Goal: Task Accomplishment & Management: Manage account settings

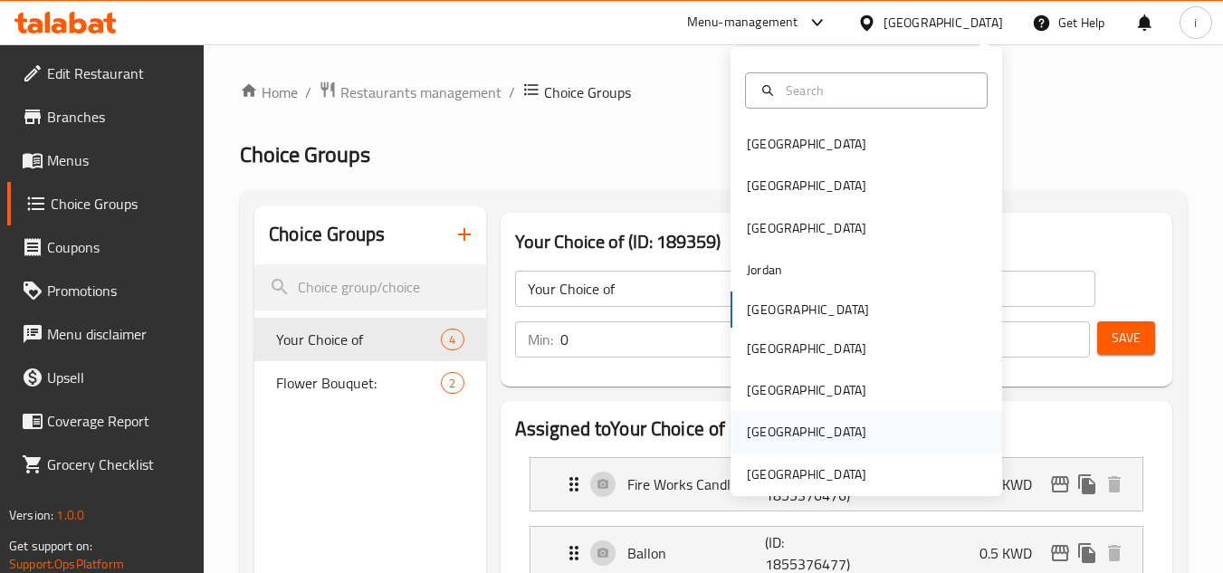
scroll to position [10, 0]
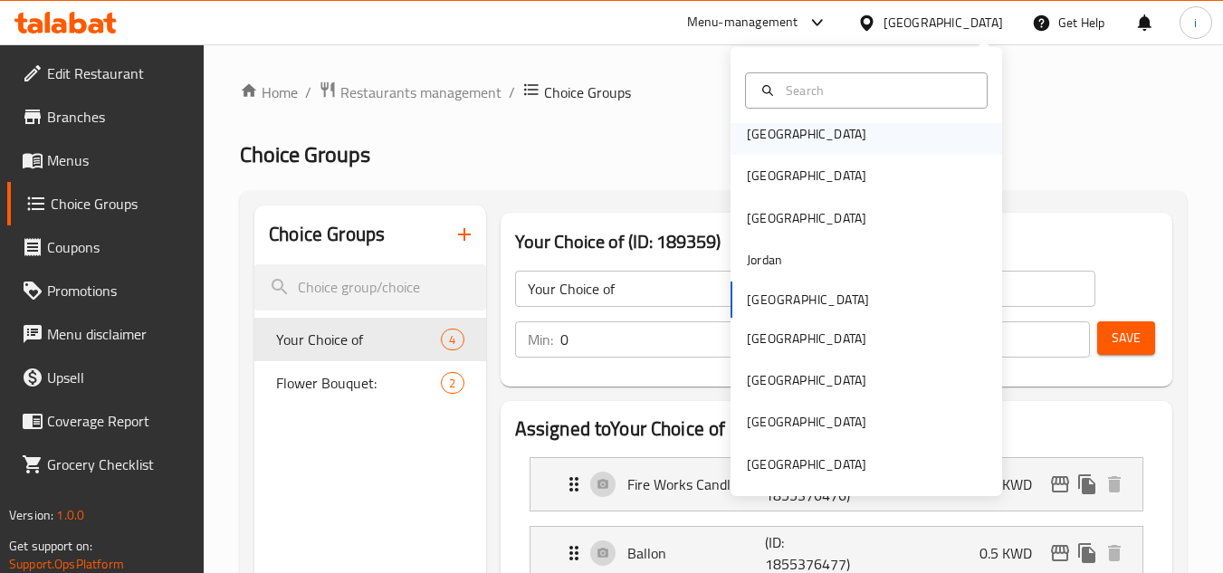
click at [764, 138] on div "[GEOGRAPHIC_DATA]" at bounding box center [806, 134] width 119 height 20
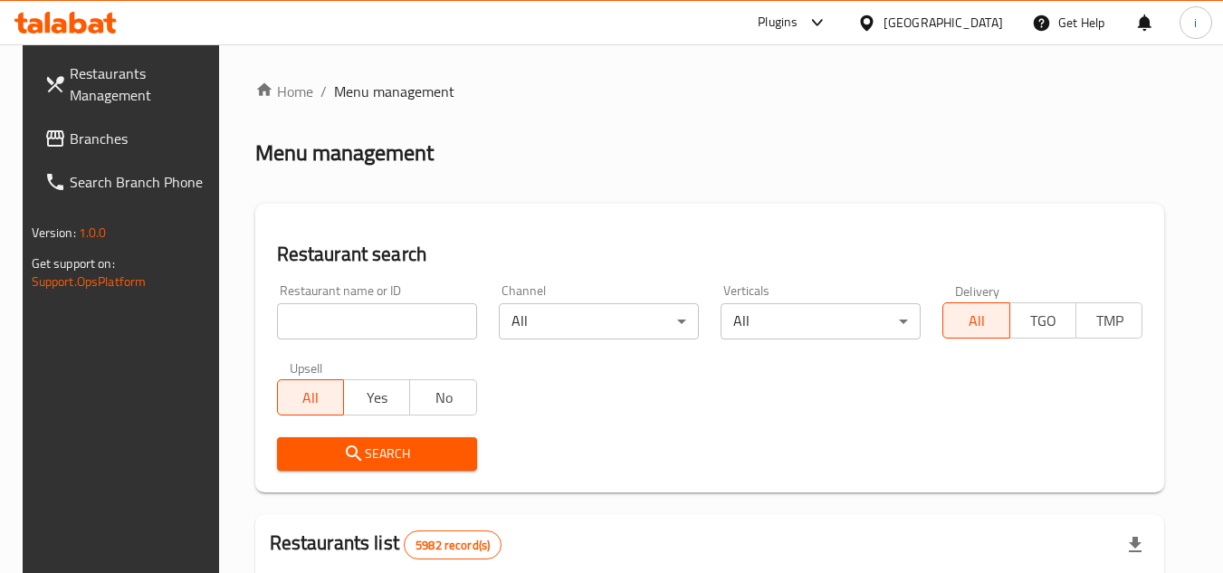
drag, startPoint x: 138, startPoint y: 126, endPoint x: 147, endPoint y: 132, distance: 10.3
click at [138, 126] on link "Branches" at bounding box center [128, 138] width 197 height 43
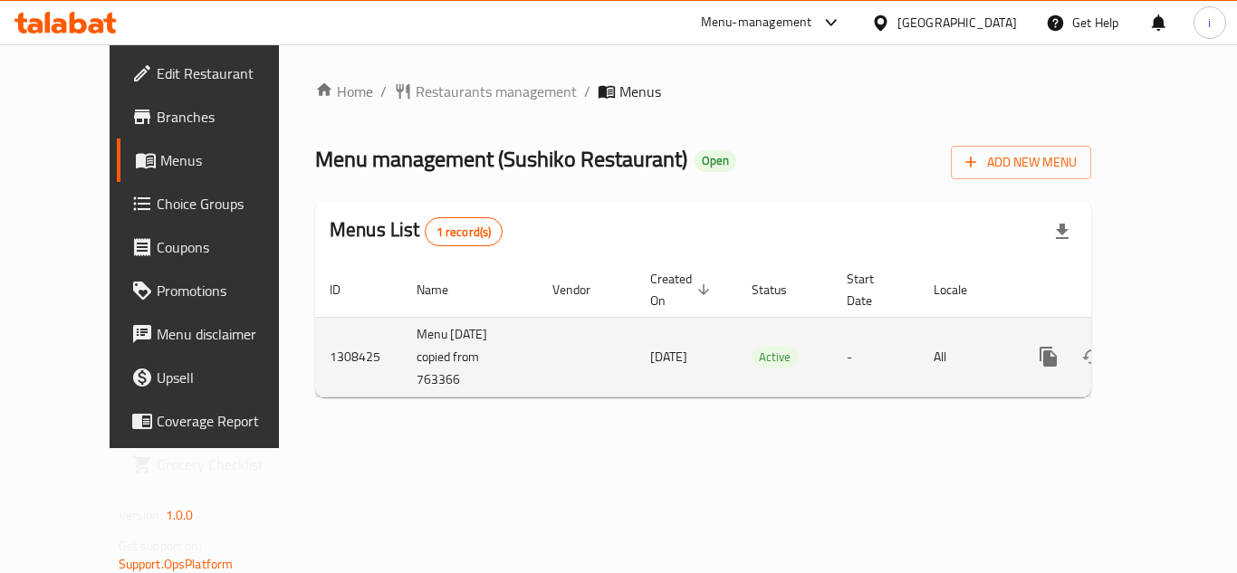
click at [1168, 346] on icon "enhanced table" at bounding box center [1179, 357] width 22 height 22
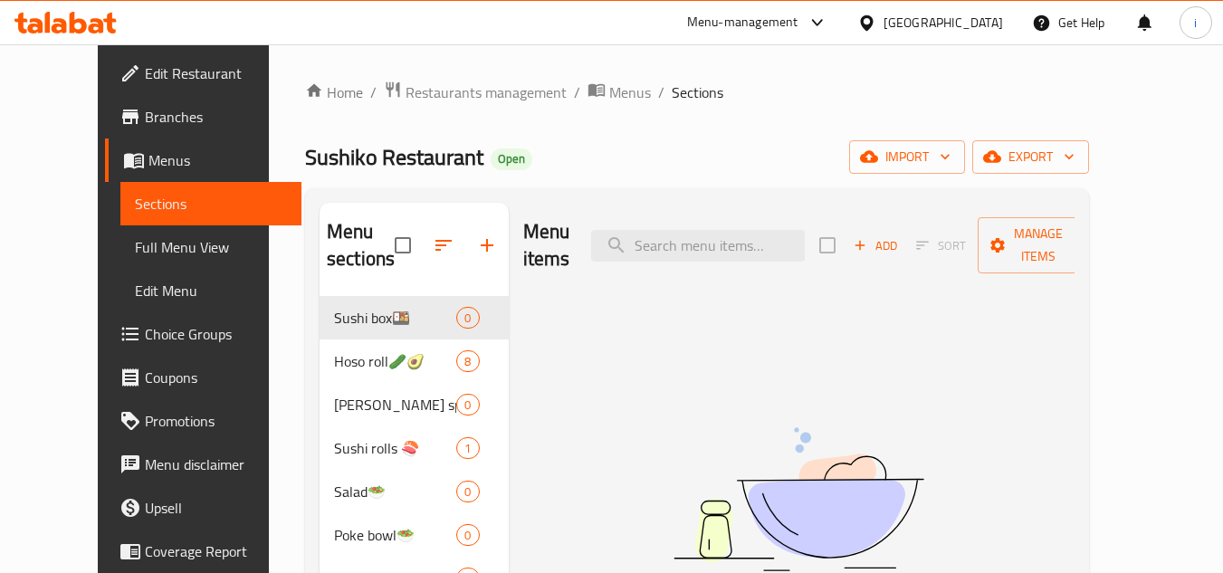
click at [145, 338] on span "Choice Groups" at bounding box center [216, 334] width 143 height 22
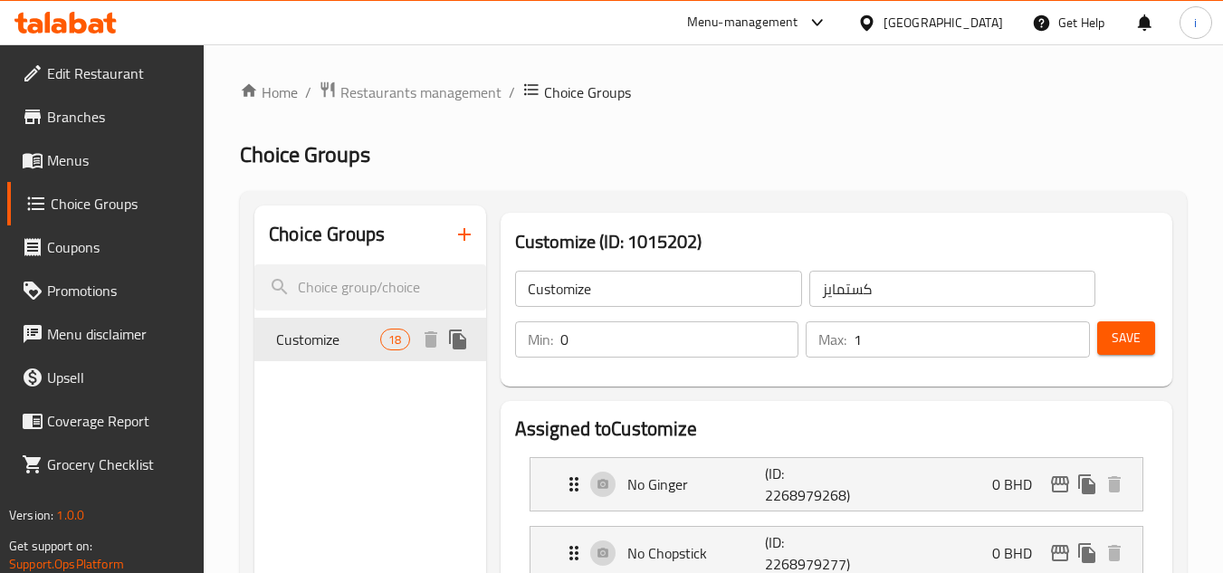
click at [334, 345] on span "Customize" at bounding box center [328, 340] width 104 height 22
click at [966, 22] on div "[GEOGRAPHIC_DATA]" at bounding box center [943, 23] width 119 height 20
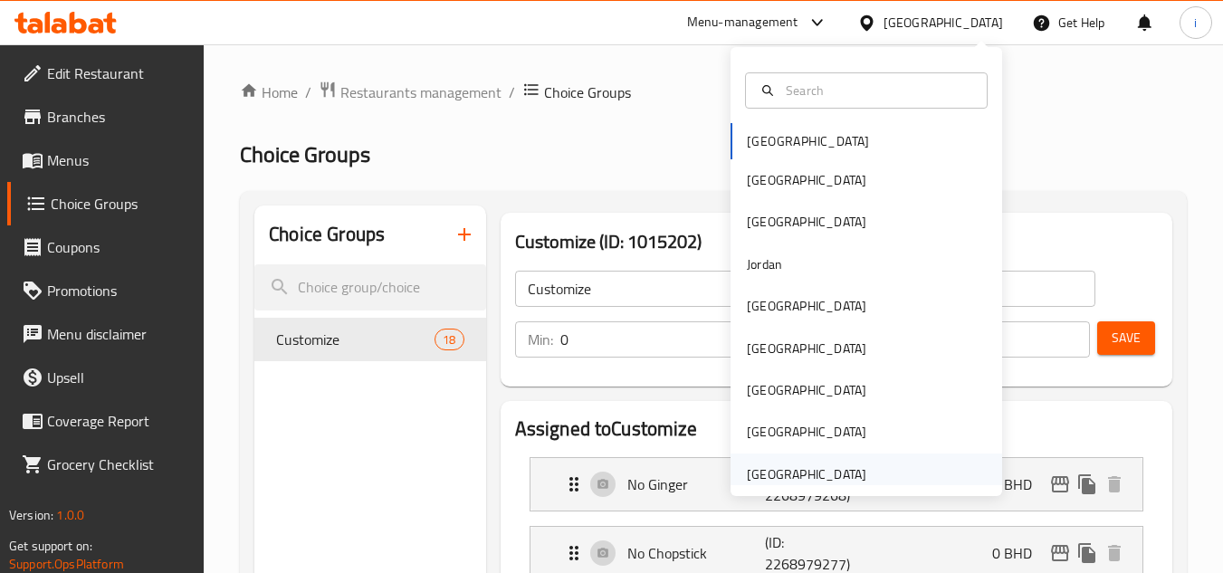
click at [798, 473] on div "[GEOGRAPHIC_DATA]" at bounding box center [806, 474] width 119 height 20
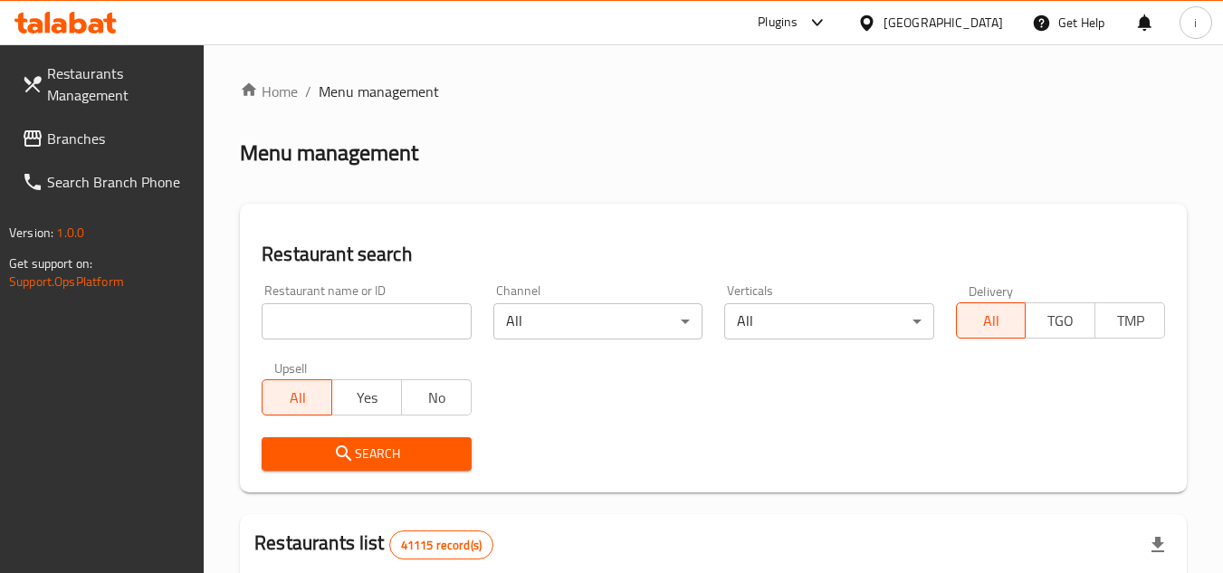
click at [100, 140] on span "Branches" at bounding box center [118, 139] width 143 height 22
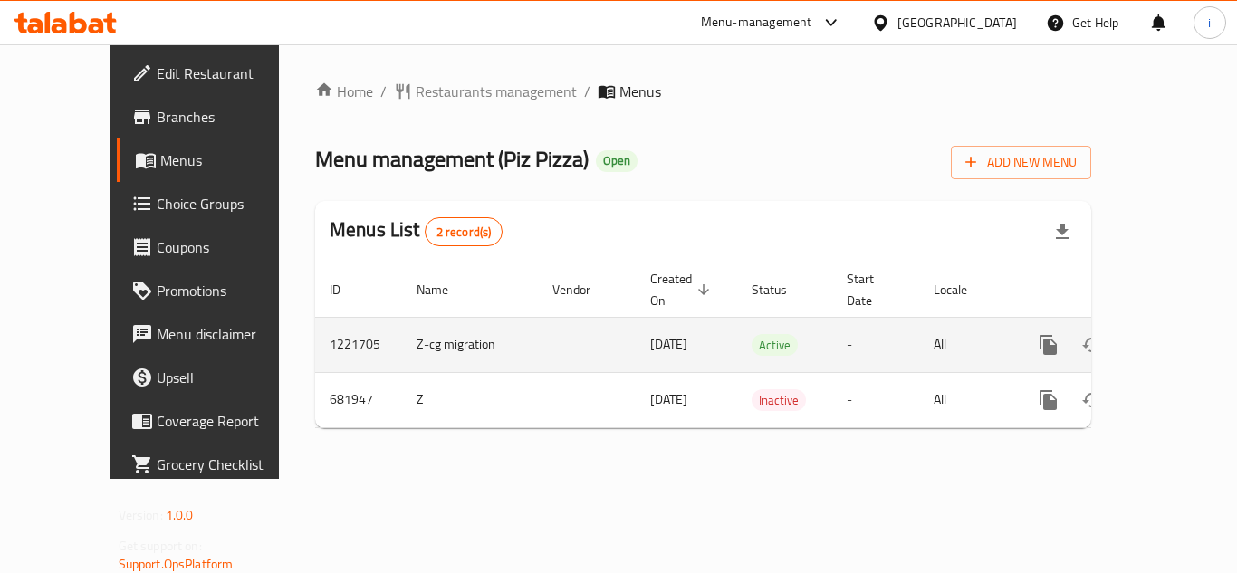
click at [1170, 337] on icon "enhanced table" at bounding box center [1178, 345] width 16 height 16
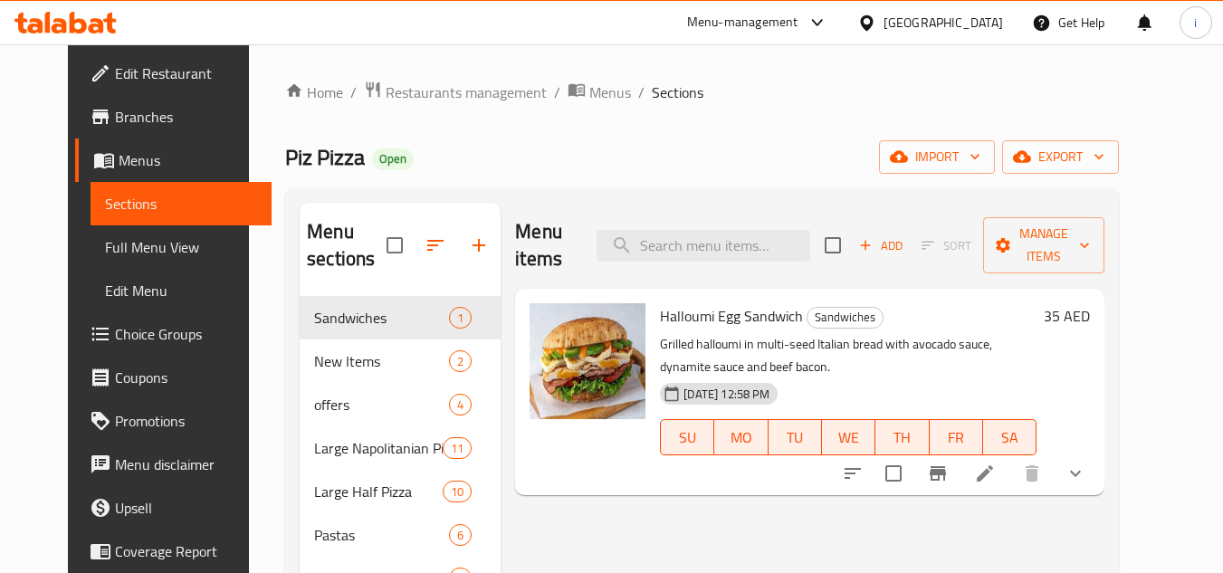
click at [115, 337] on span "Choice Groups" at bounding box center [186, 334] width 143 height 22
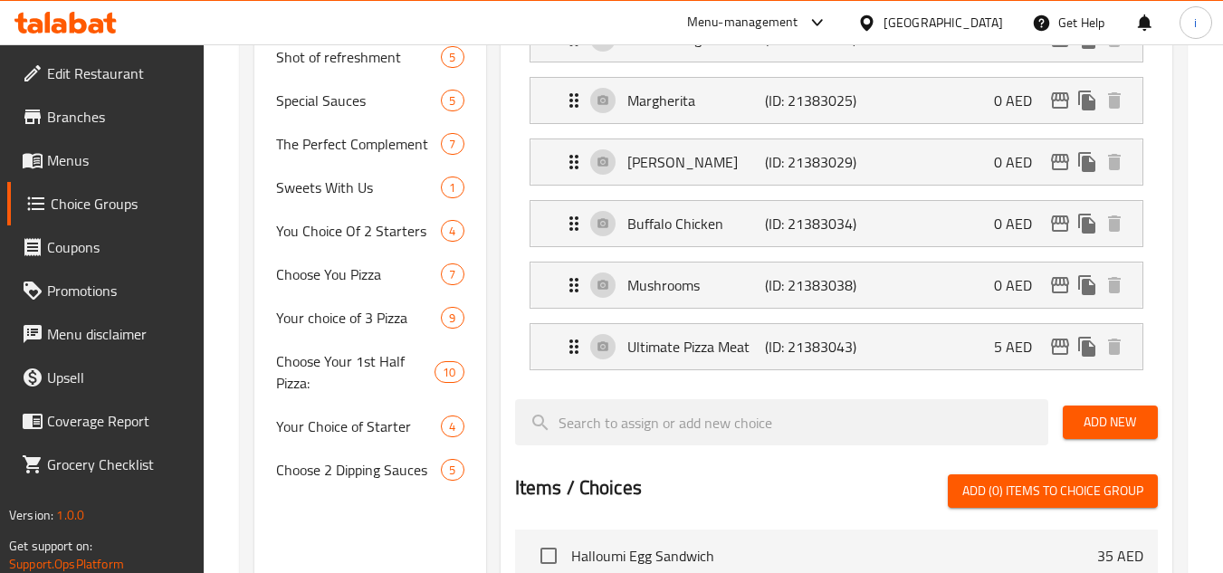
scroll to position [724, 0]
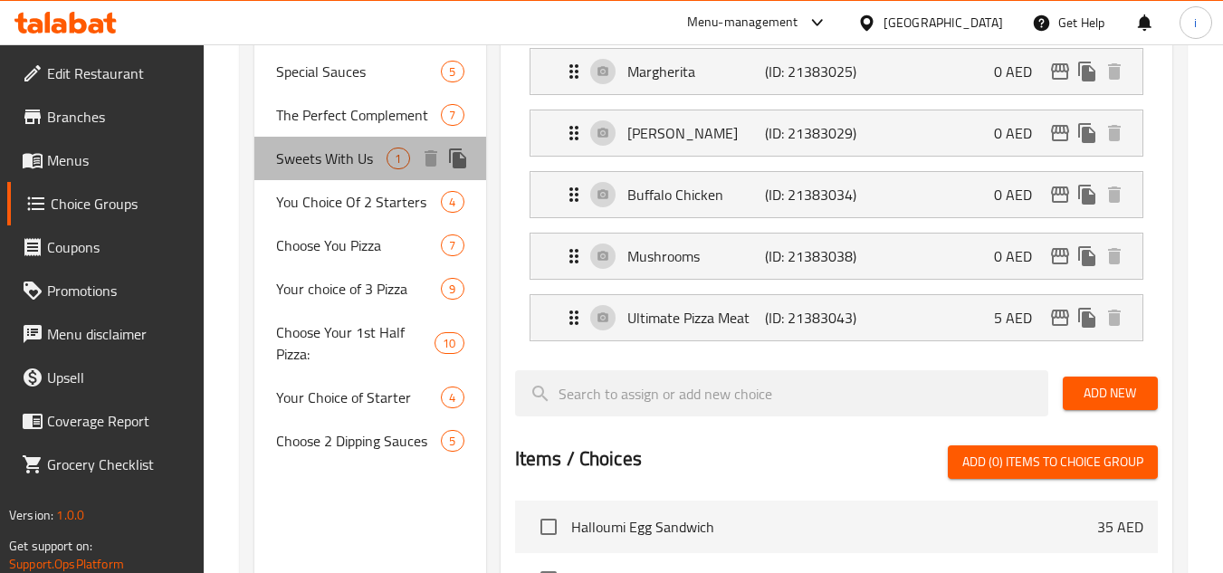
click at [330, 164] on span "Sweets With Us" at bounding box center [331, 159] width 110 height 22
type input "Sweets With Us"
type input "الحلويات معنا"
type input "0"
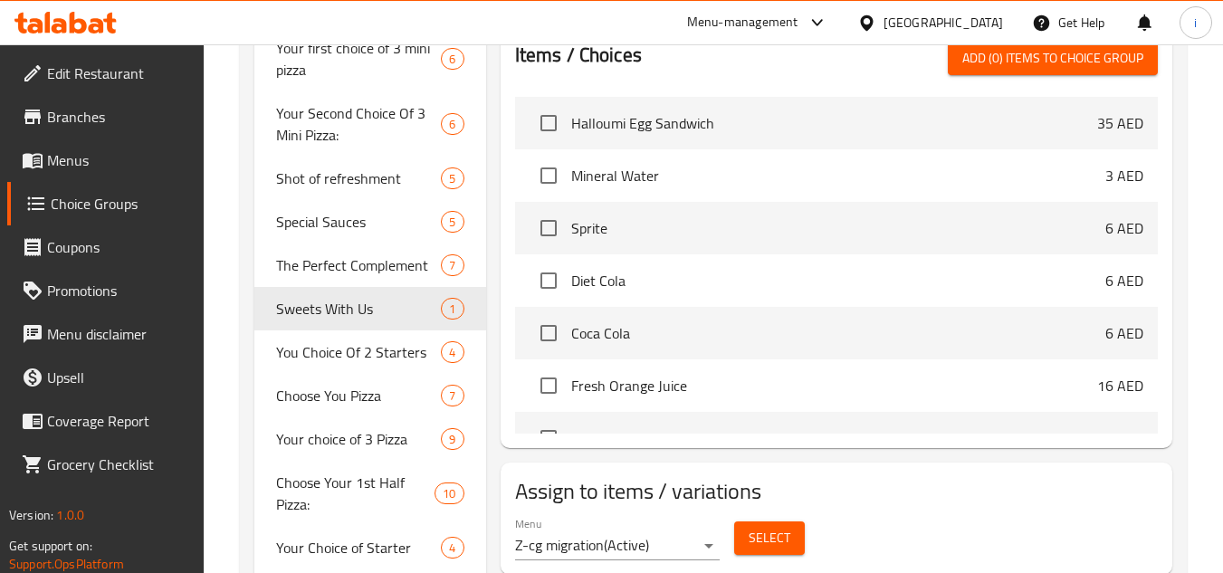
scroll to position [581, 0]
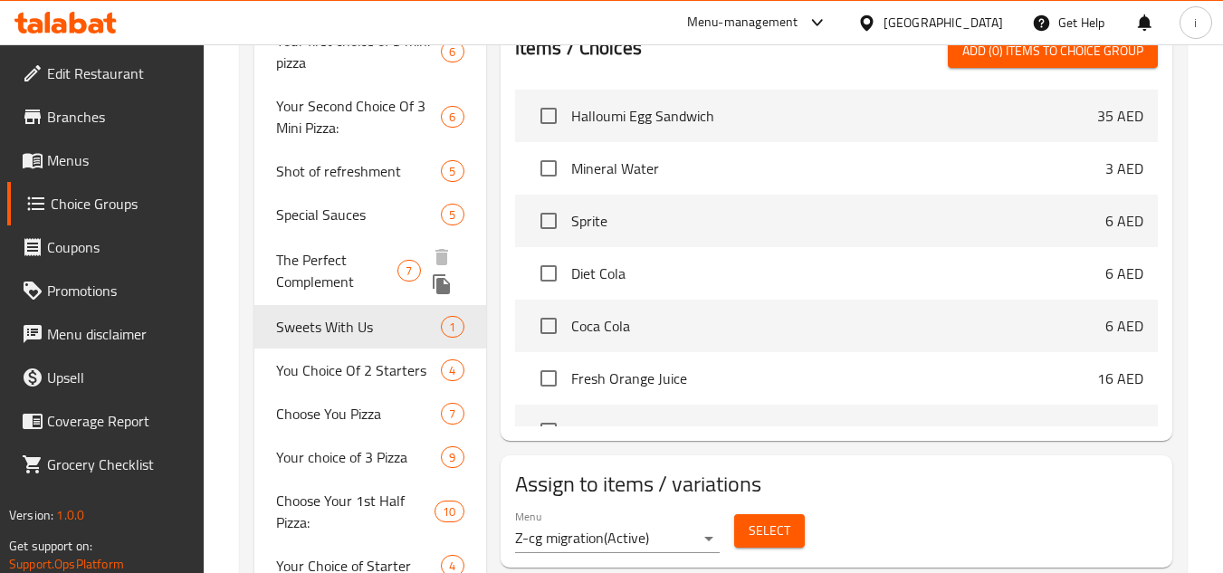
click at [322, 264] on span "The Perfect Complement" at bounding box center [336, 270] width 121 height 43
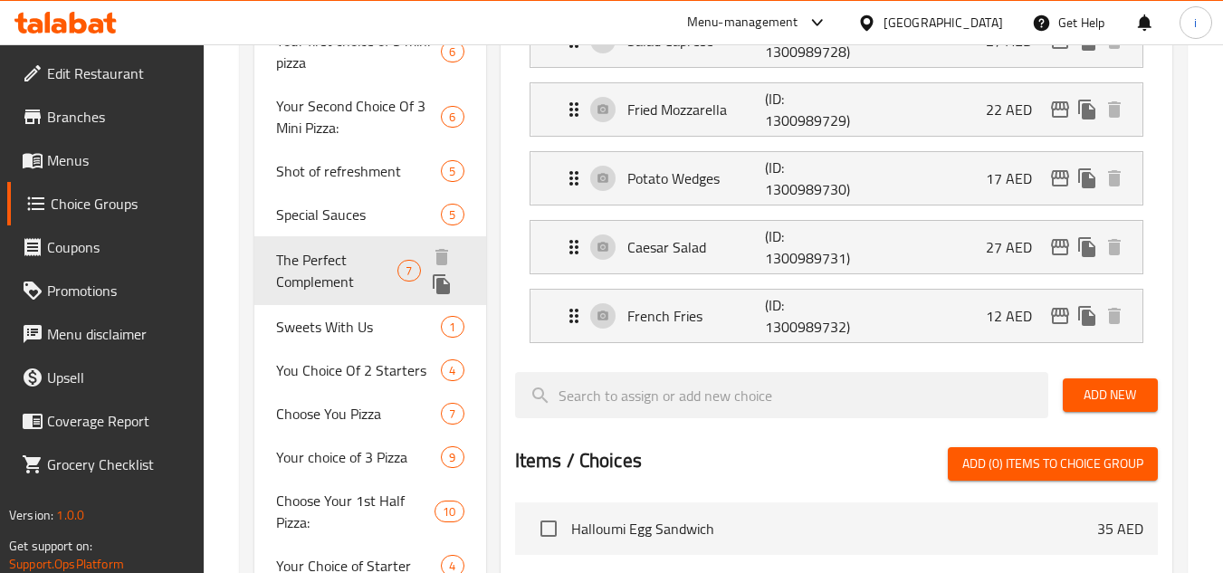
type input "The Perfect Complement"
type input "التكملة المثالية"
type input "7"
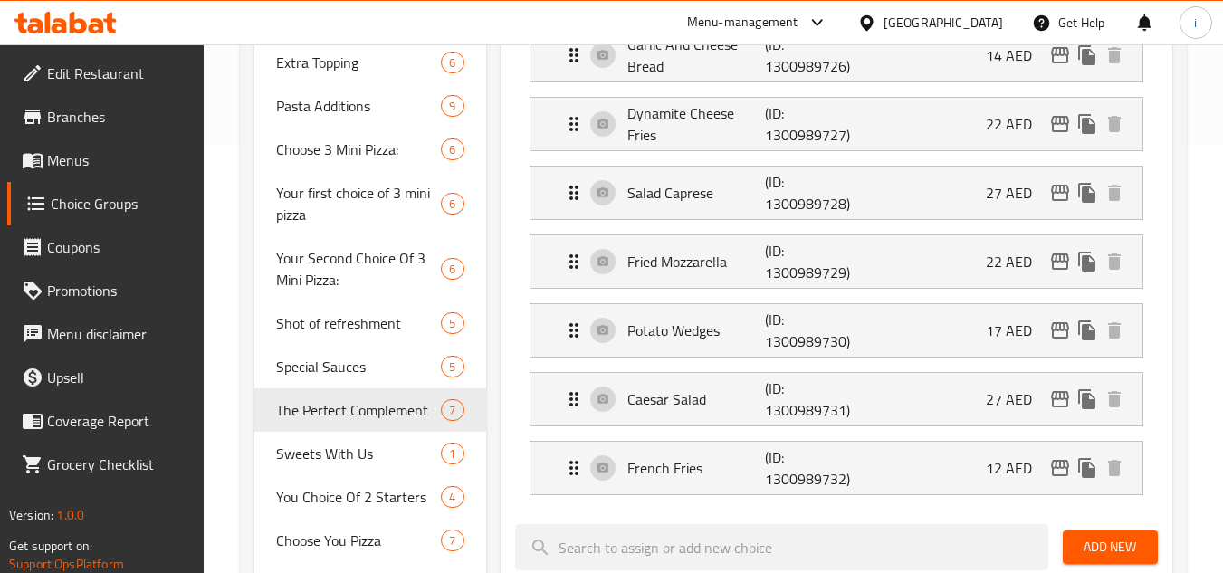
scroll to position [400, 0]
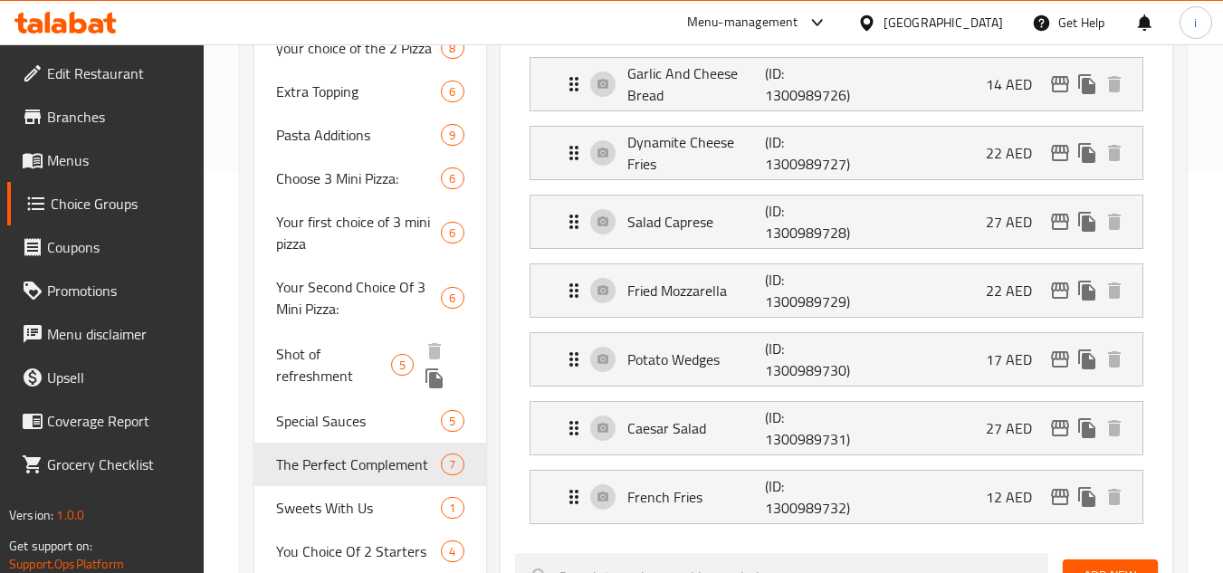
click at [309, 356] on span "Shot of refreshment" at bounding box center [333, 364] width 115 height 43
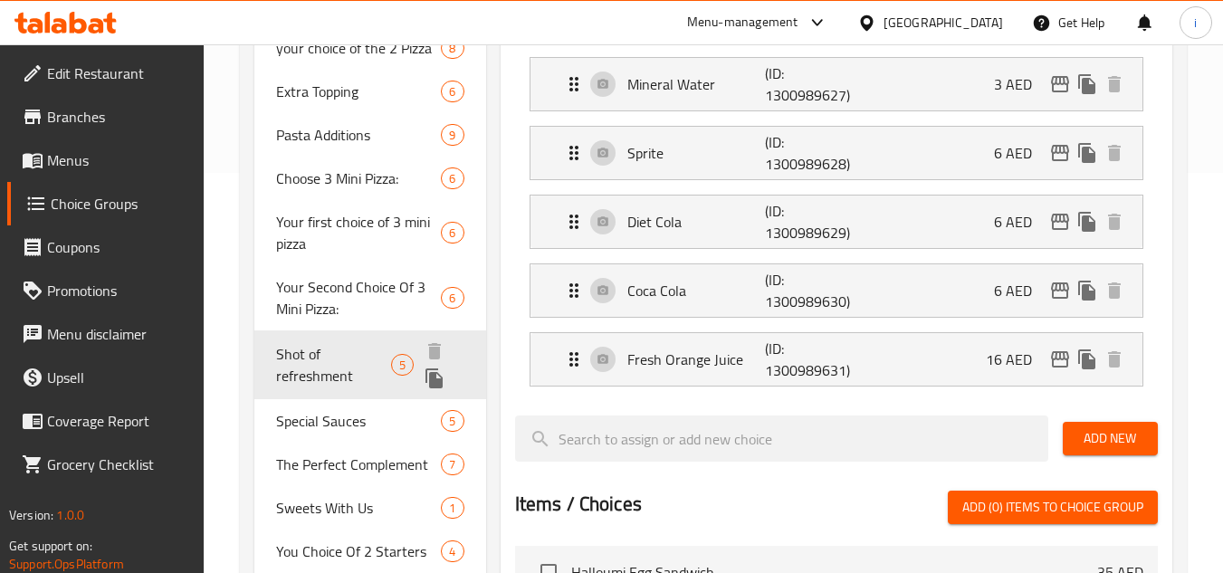
type input "Shot of refreshment"
type input "اختيارك من شوت من المرطبات"
type input "5"
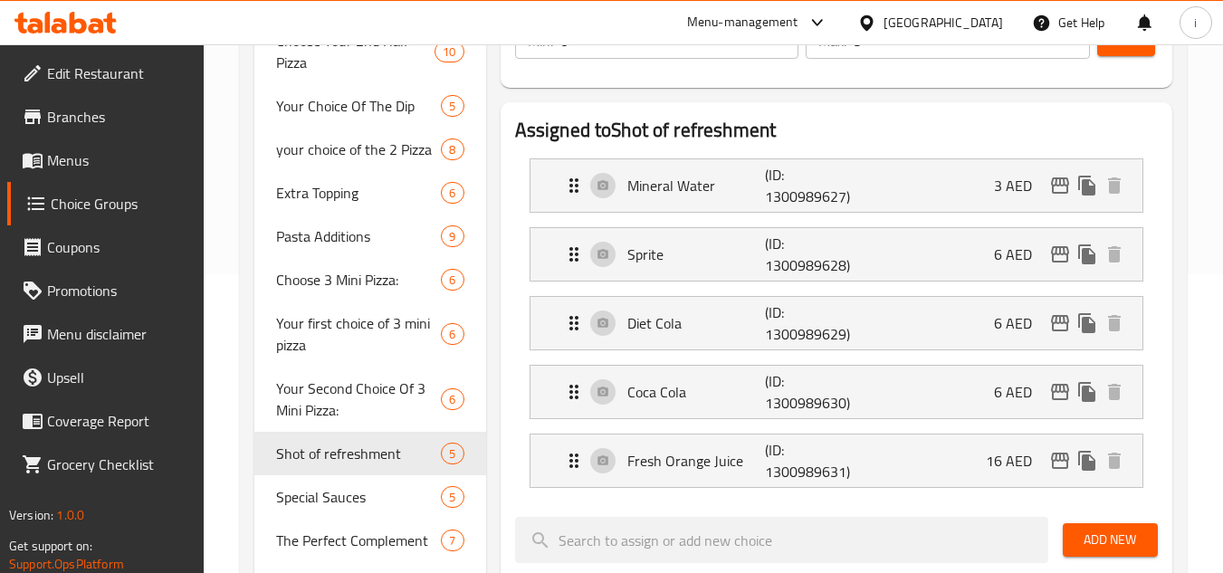
scroll to position [129, 0]
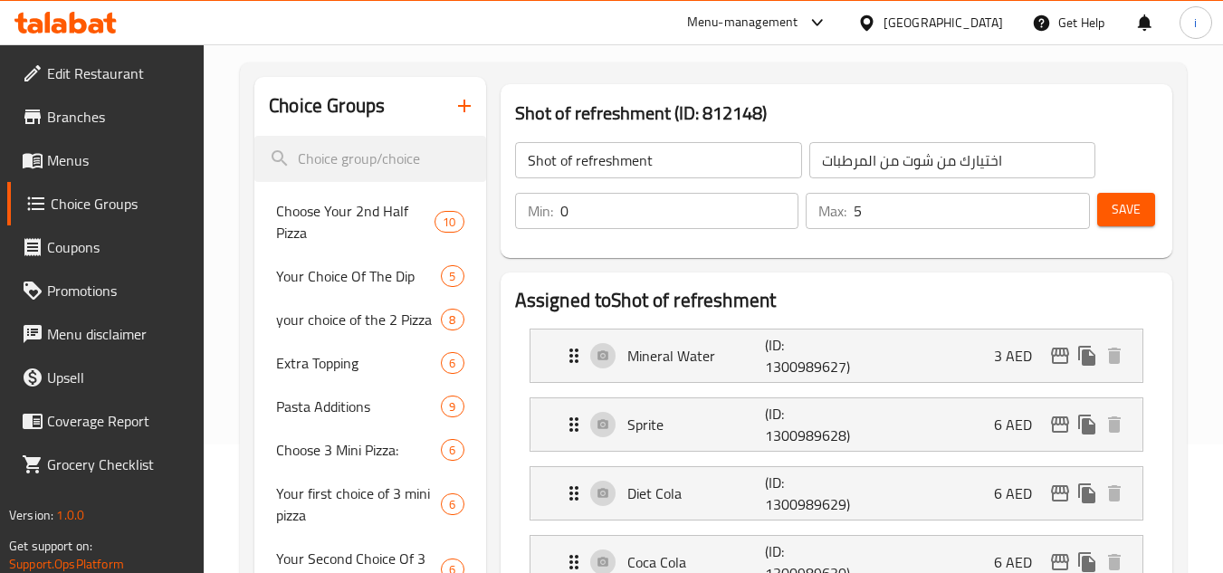
click at [998, 21] on div "[GEOGRAPHIC_DATA]" at bounding box center [943, 23] width 119 height 20
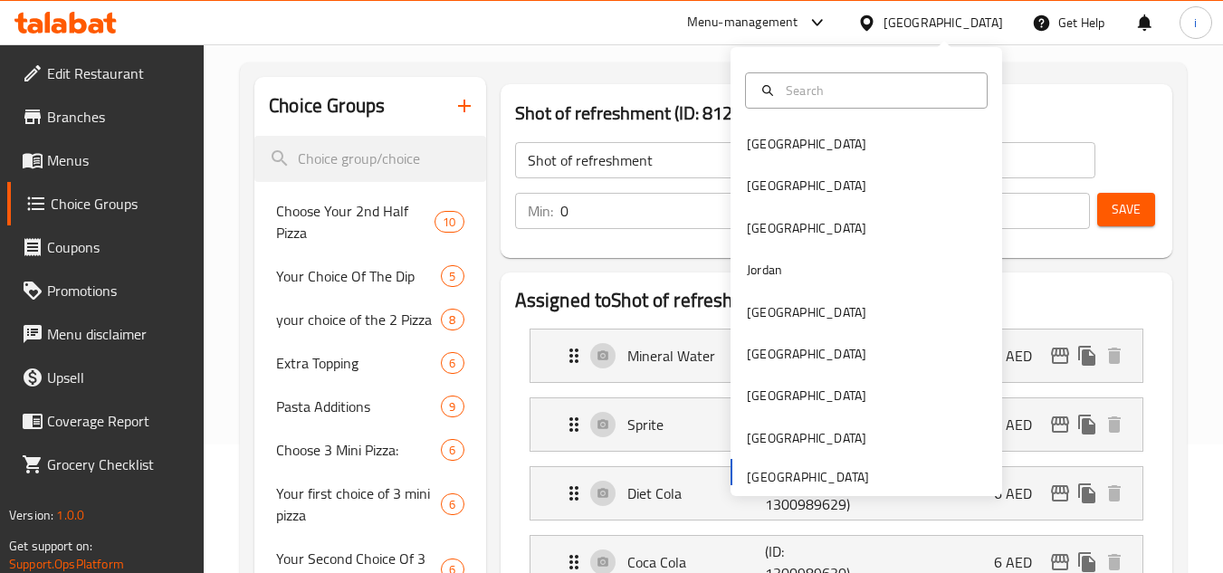
click at [778, 25] on div "Menu-management" at bounding box center [742, 23] width 111 height 22
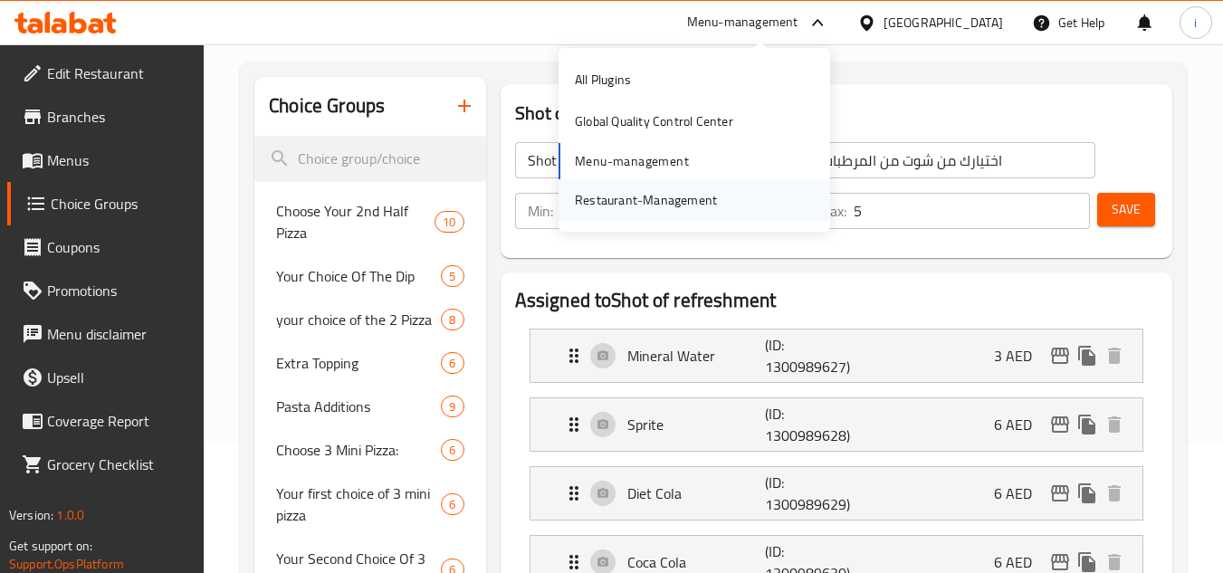
click at [677, 201] on div "Restaurant-Management" at bounding box center [646, 200] width 142 height 20
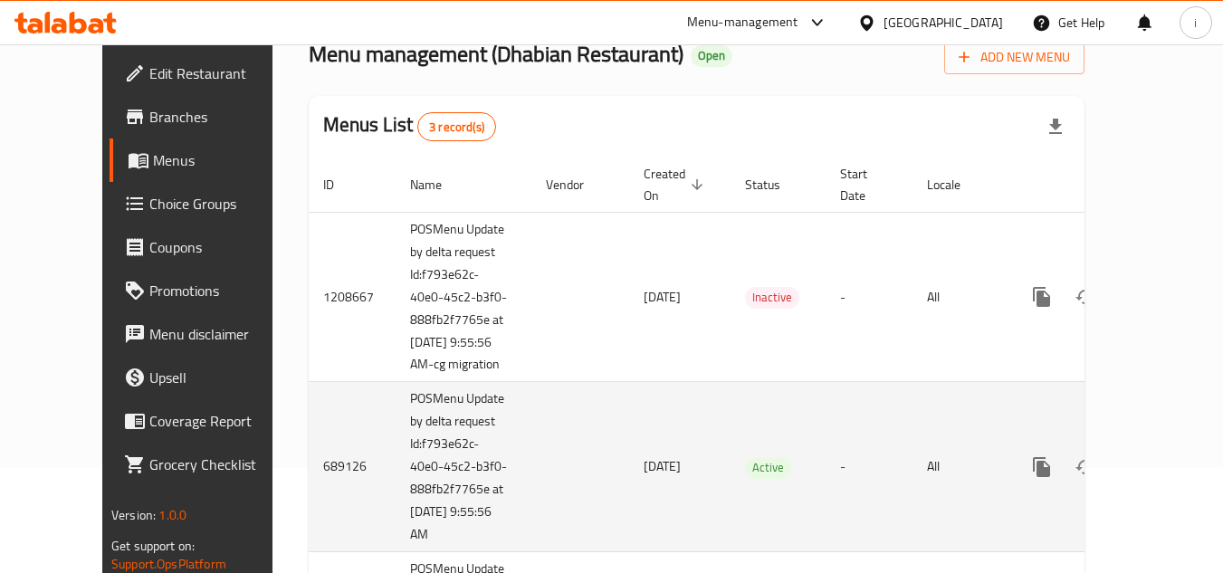
scroll to position [104, 0]
click at [1161, 457] on icon "enhanced table" at bounding box center [1172, 468] width 22 height 22
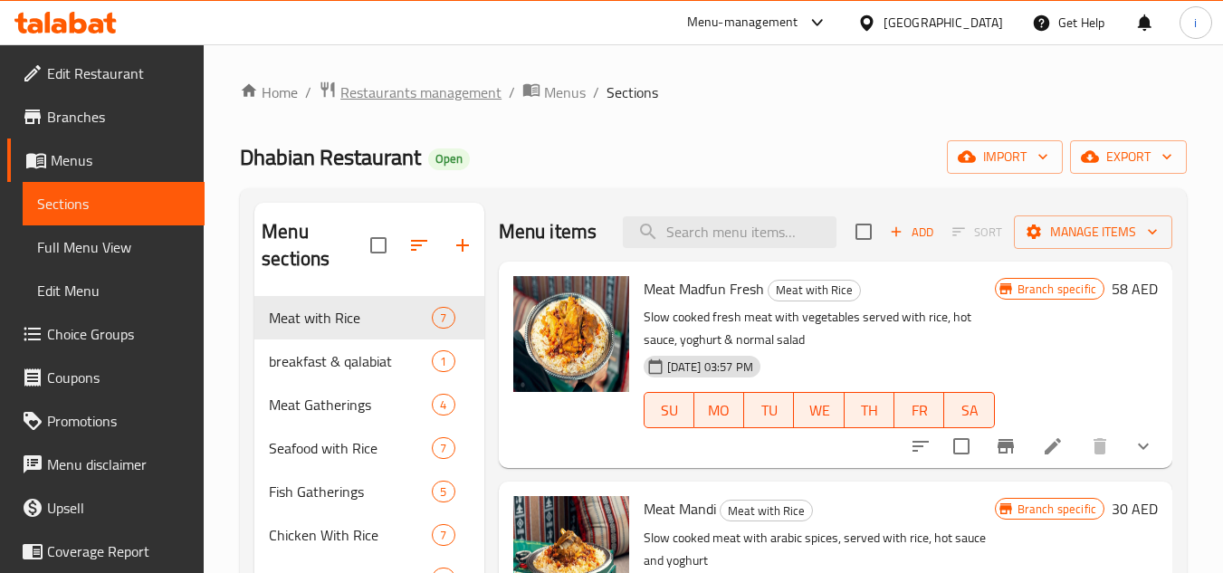
click at [433, 96] on span "Restaurants management" at bounding box center [420, 92] width 161 height 22
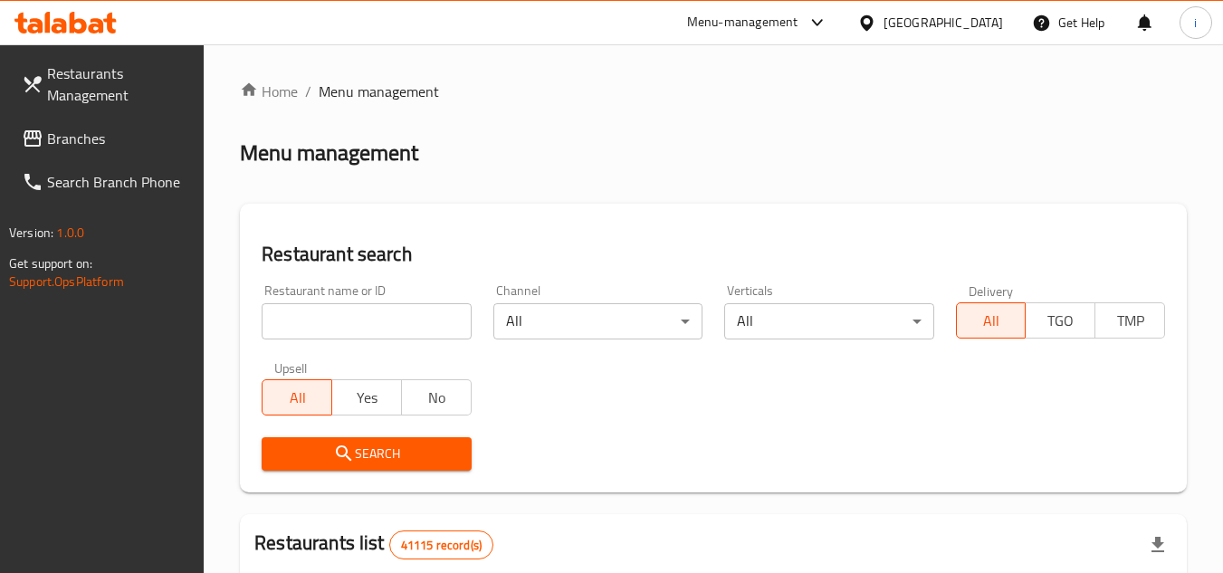
click at [383, 334] on input "search" at bounding box center [366, 321] width 209 height 36
paste input "25256"
type input "25256"
click button "Search" at bounding box center [366, 453] width 209 height 33
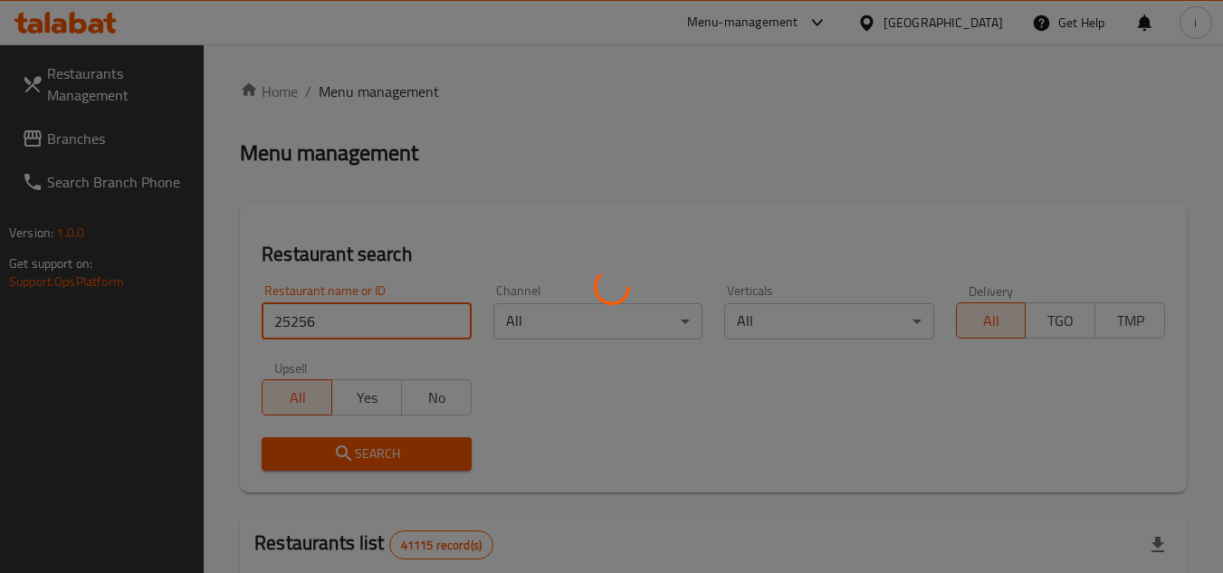
click button "Search" at bounding box center [366, 453] width 209 height 33
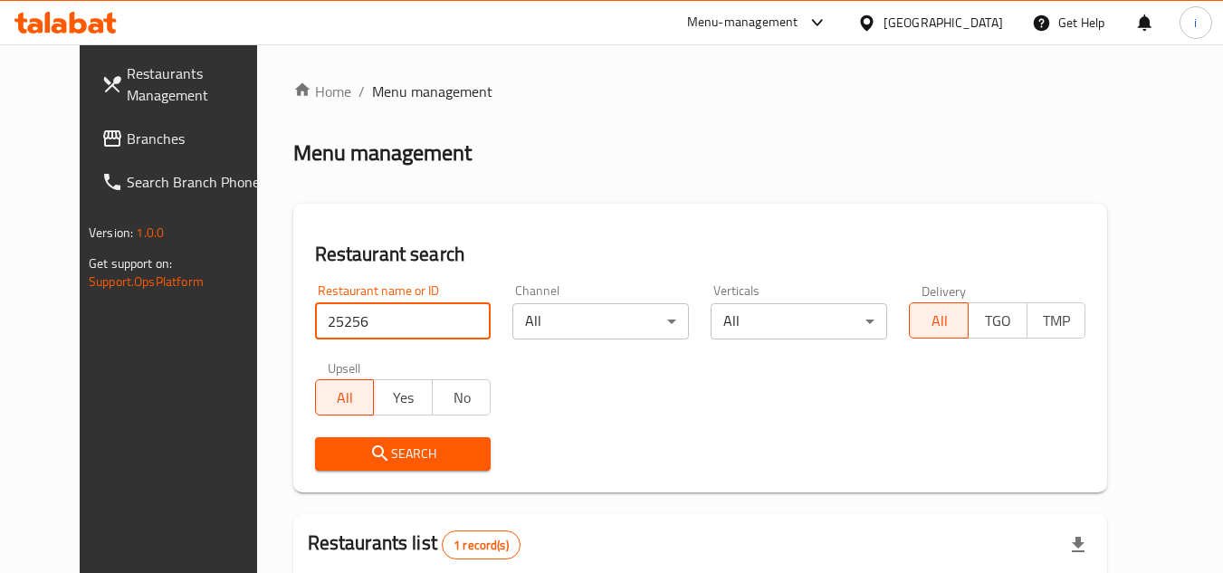
scroll to position [219, 0]
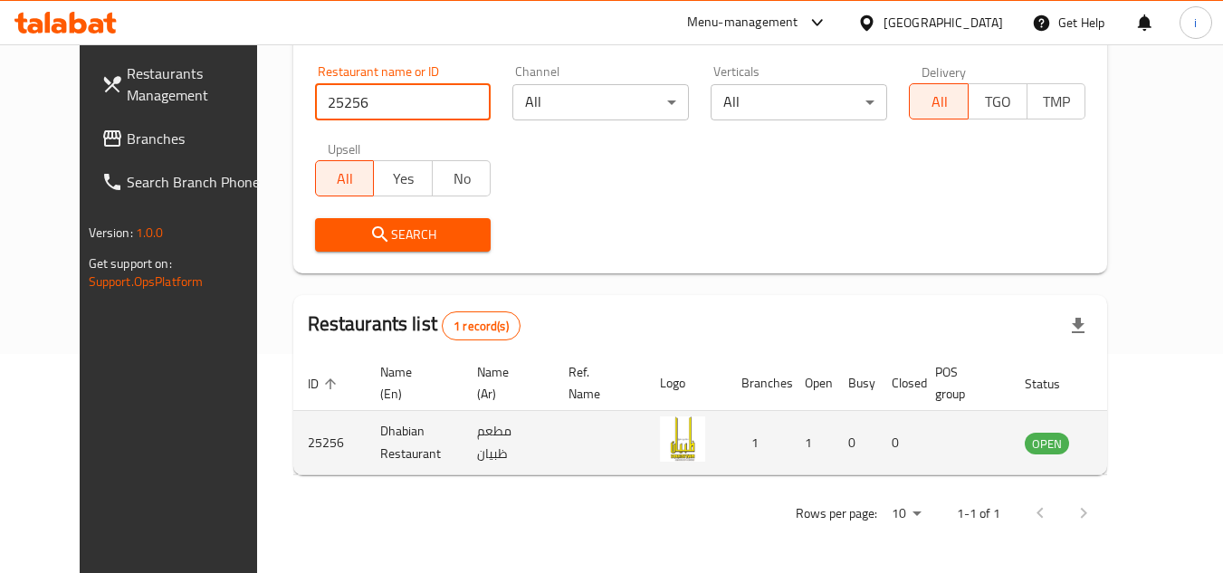
click at [1141, 443] on icon "enhanced table" at bounding box center [1131, 443] width 20 height 15
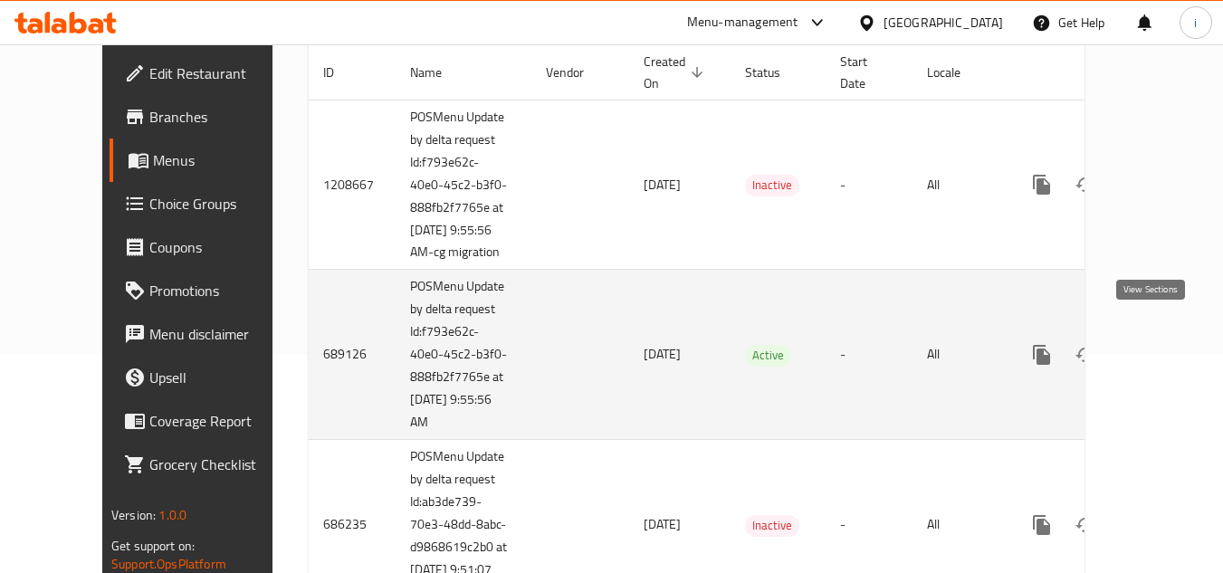
click at [1161, 344] on icon "enhanced table" at bounding box center [1172, 355] width 22 height 22
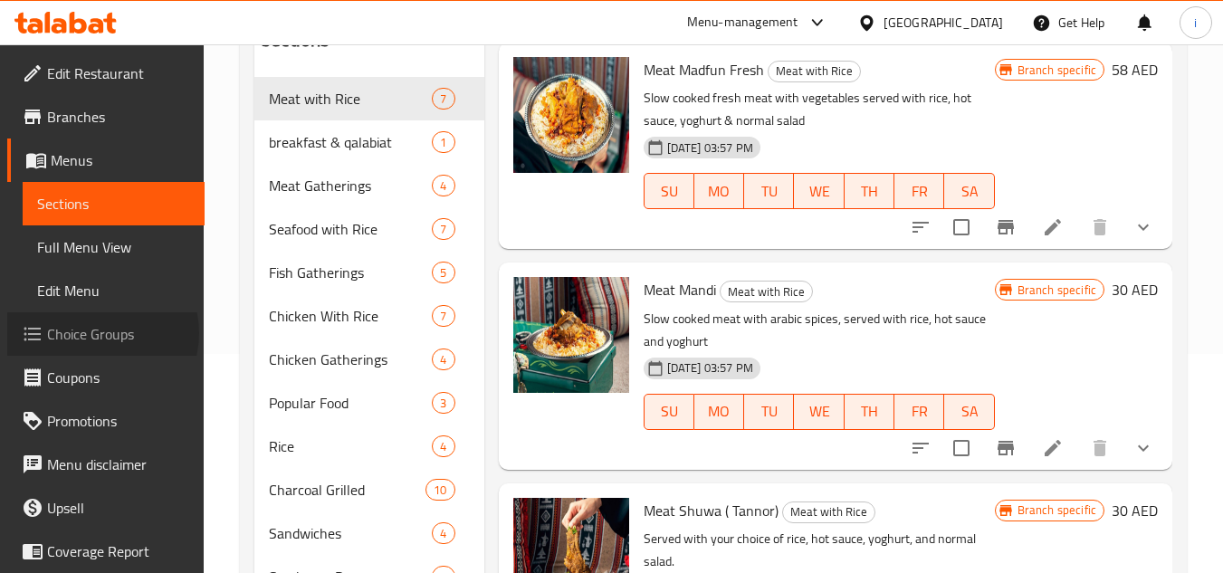
click at [101, 333] on span "Choice Groups" at bounding box center [118, 334] width 143 height 22
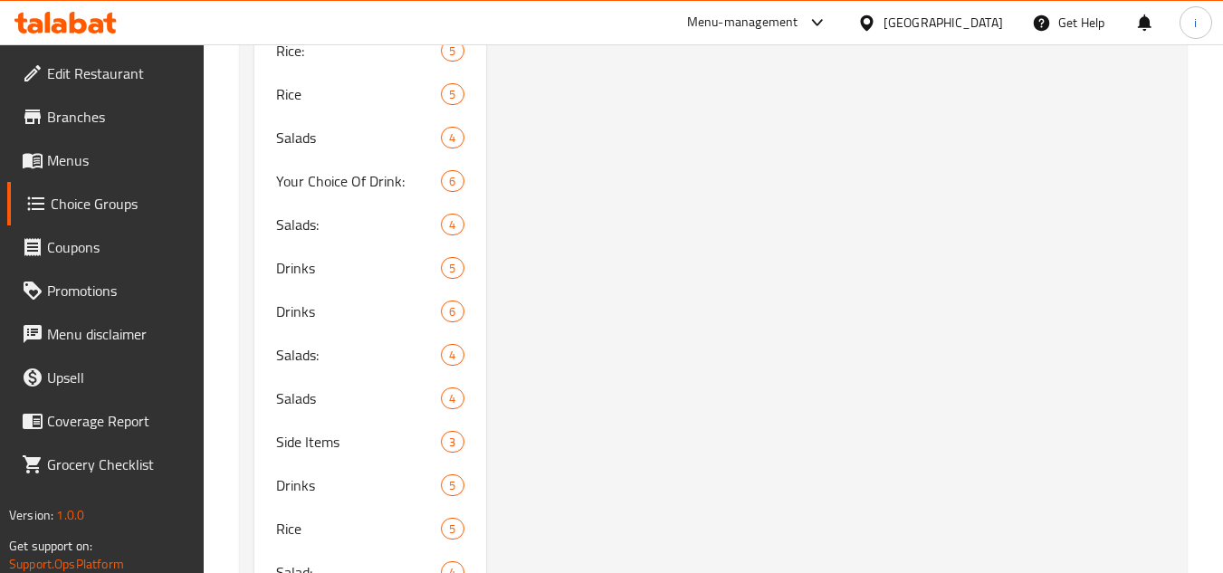
scroll to position [2354, 0]
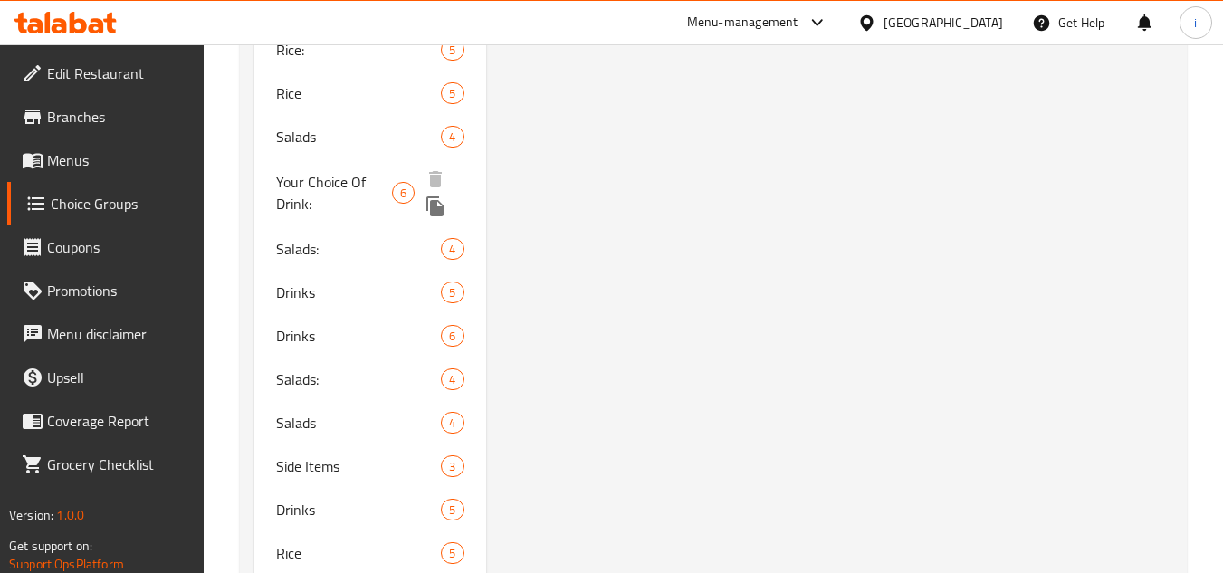
click at [349, 185] on span "Your Choice Of Drink:" at bounding box center [334, 192] width 116 height 43
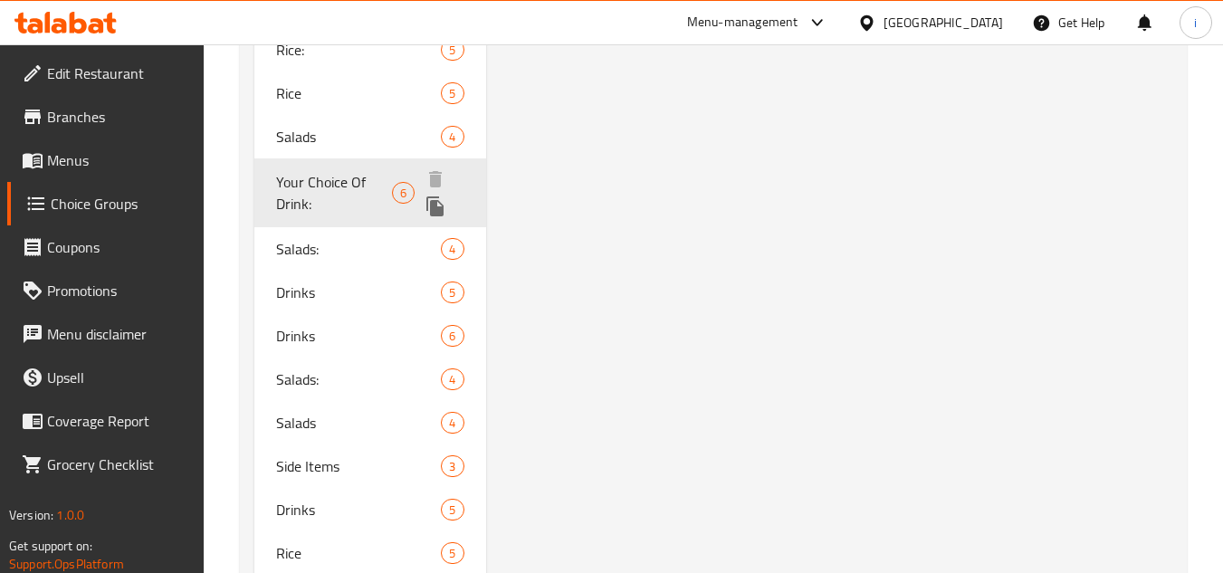
type input "Your Choice Of Drink:"
type input "إختيارك من المشروب:"
type input "0"
type input "1"
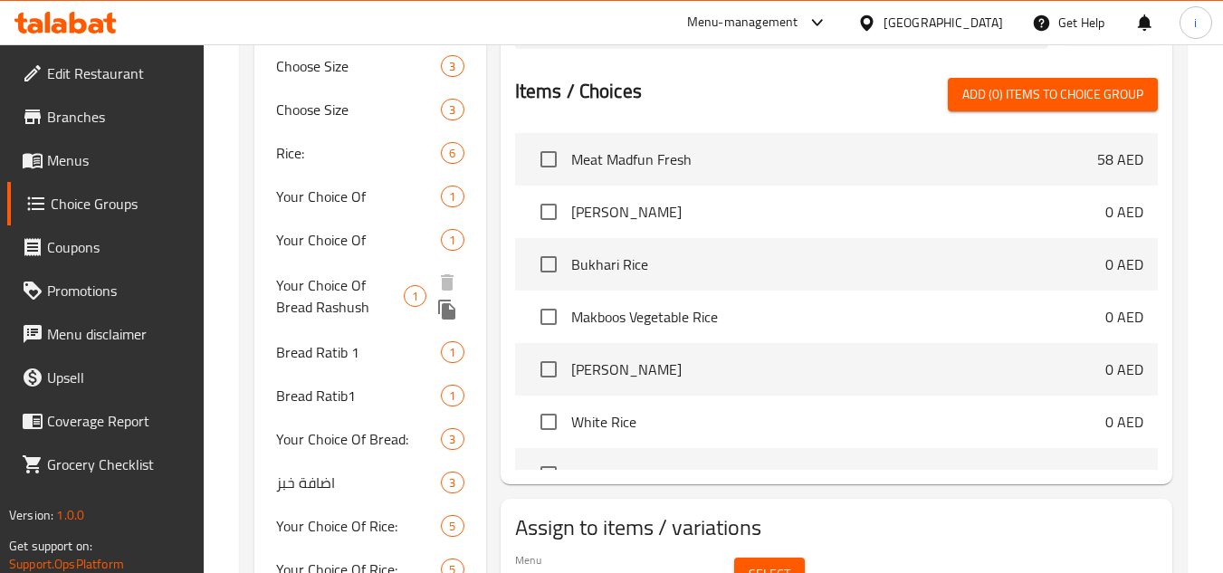
scroll to position [905, 0]
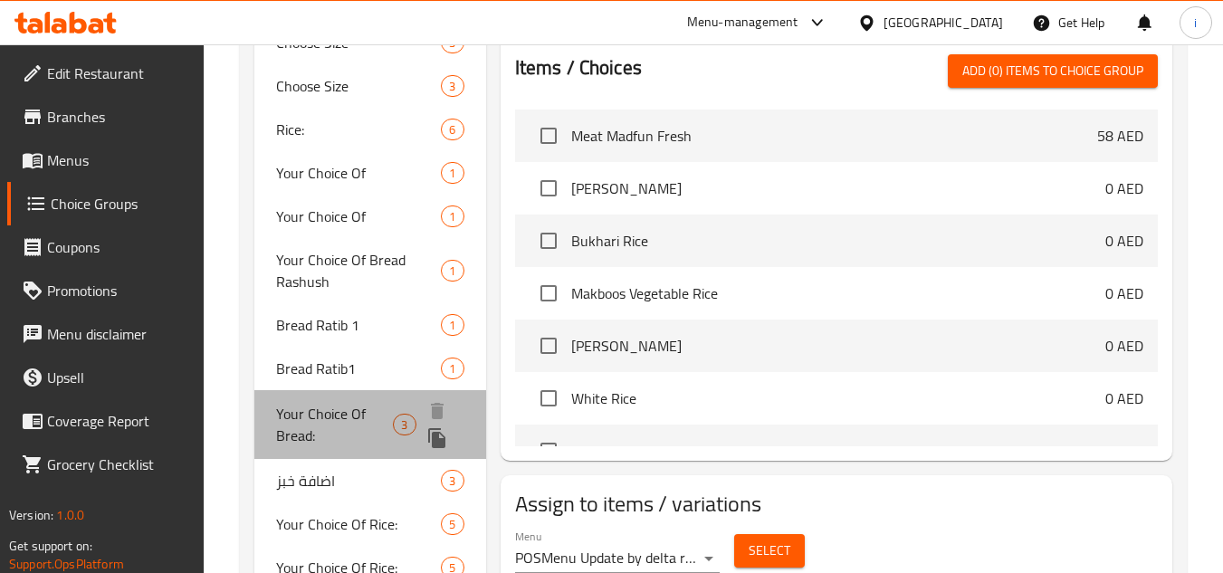
click at [342, 415] on span "Your Choice Of Bread:" at bounding box center [334, 424] width 117 height 43
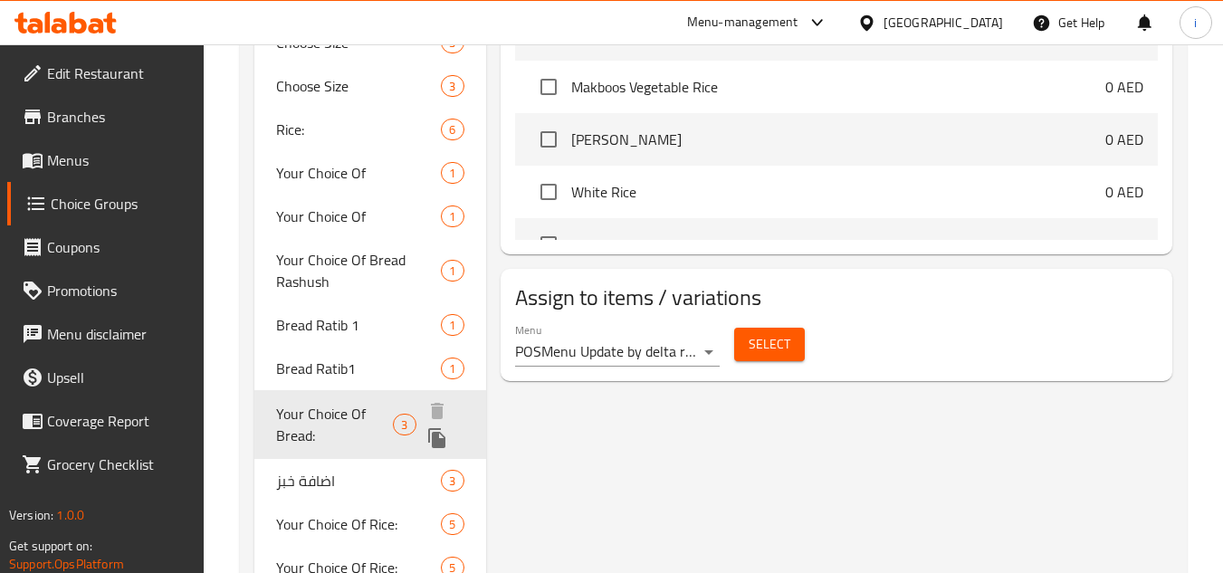
type input "Your Choice Of Bread:"
type input "اختيارك من خبز:"
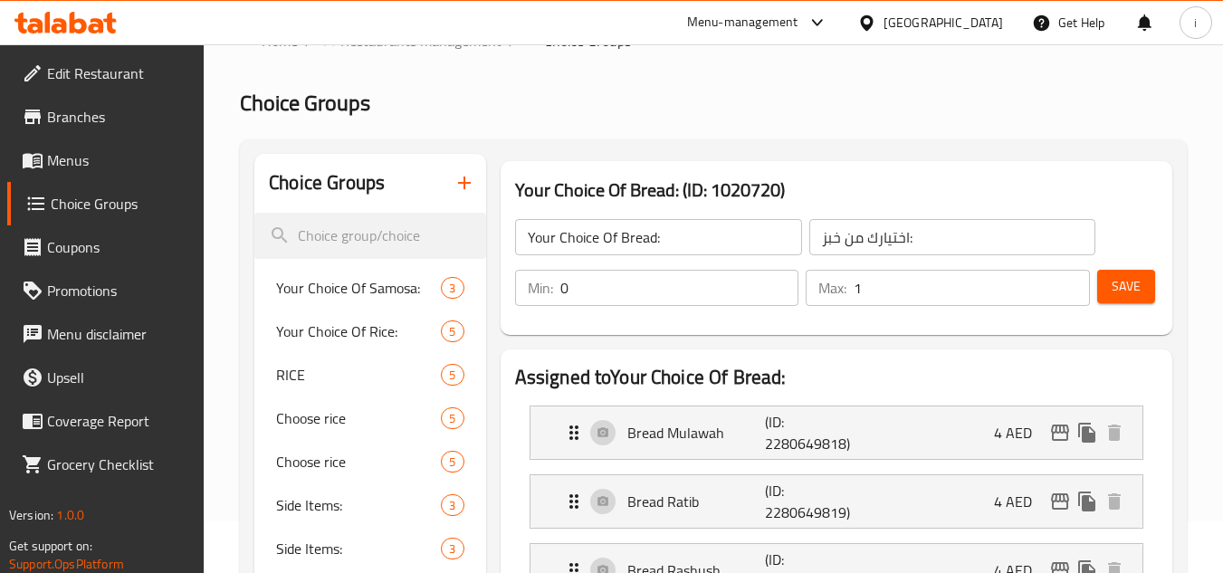
scroll to position [0, 0]
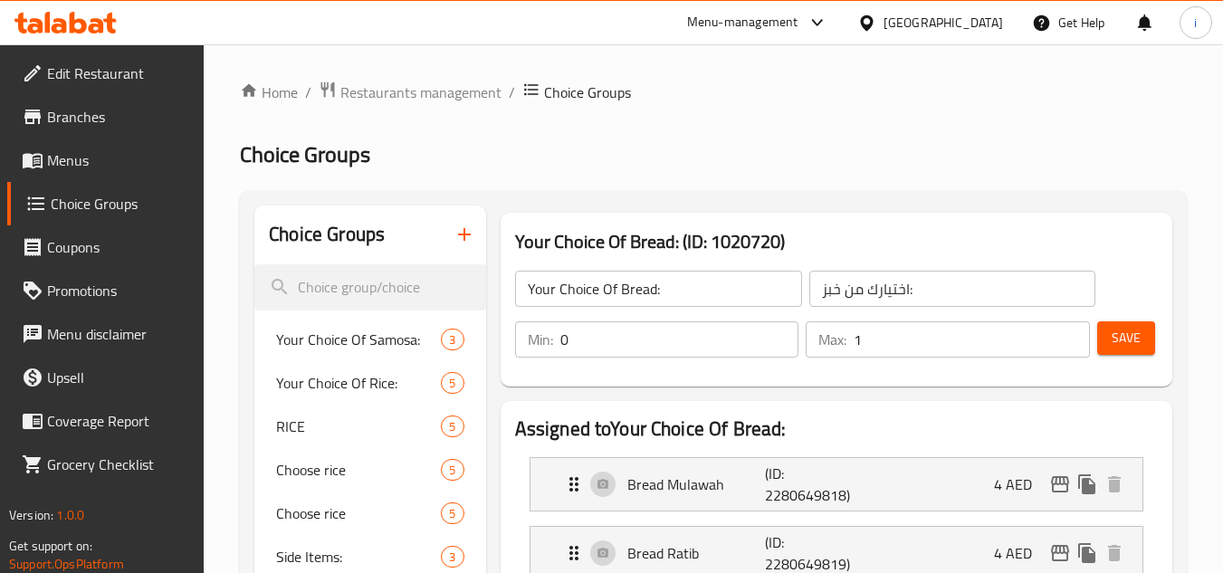
click at [994, 21] on div "[GEOGRAPHIC_DATA]" at bounding box center [943, 23] width 119 height 20
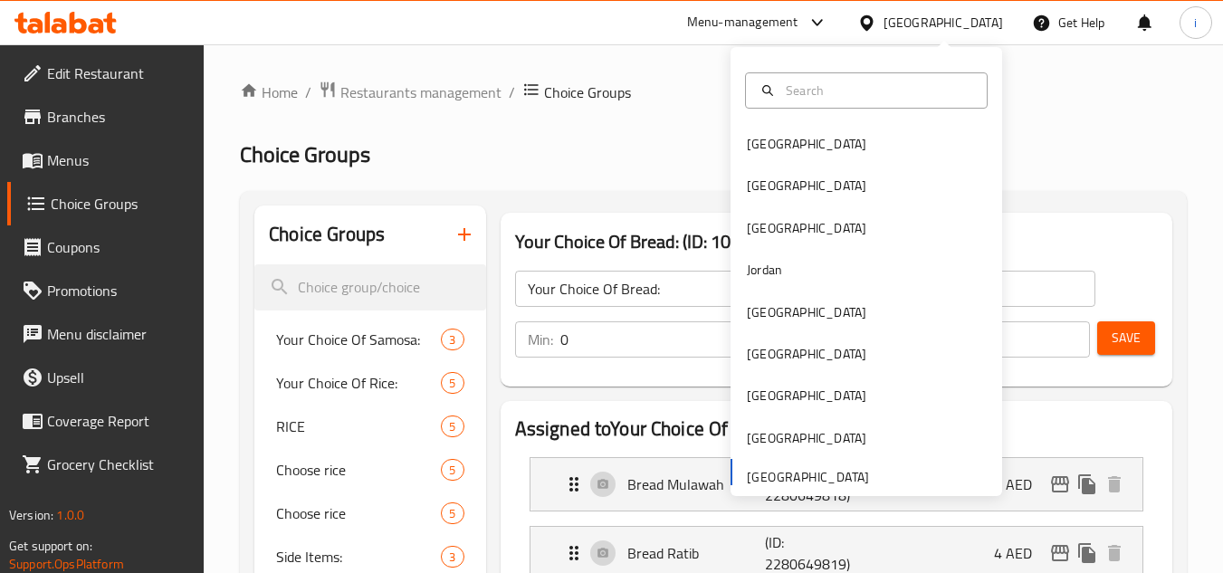
click at [100, 112] on span "Branches" at bounding box center [118, 117] width 143 height 22
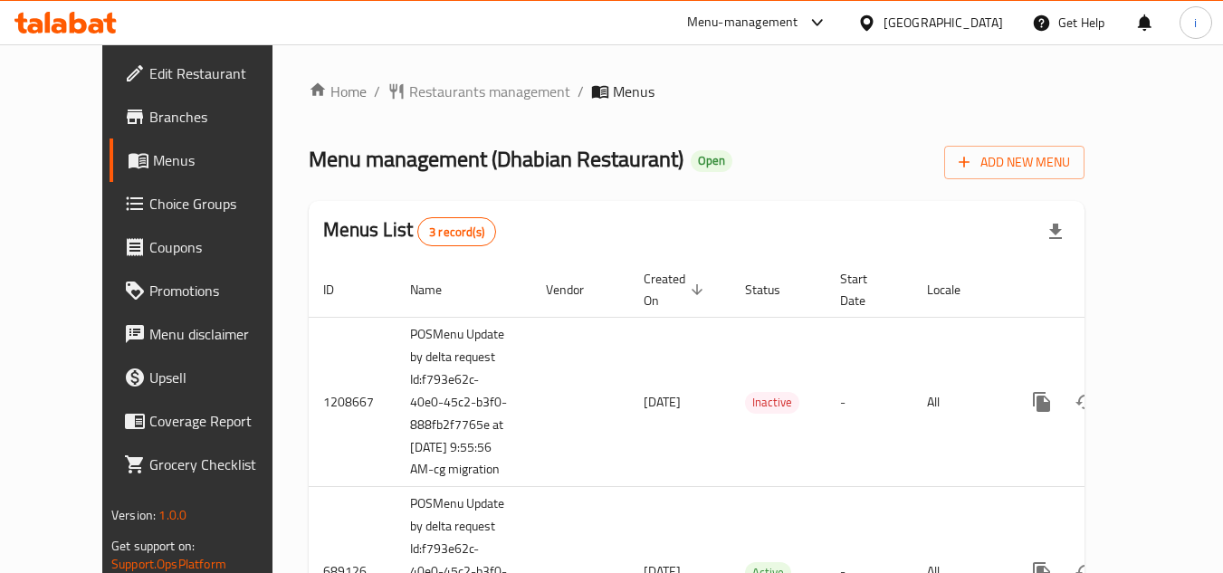
click at [445, 92] on span "Restaurants management" at bounding box center [489, 92] width 161 height 22
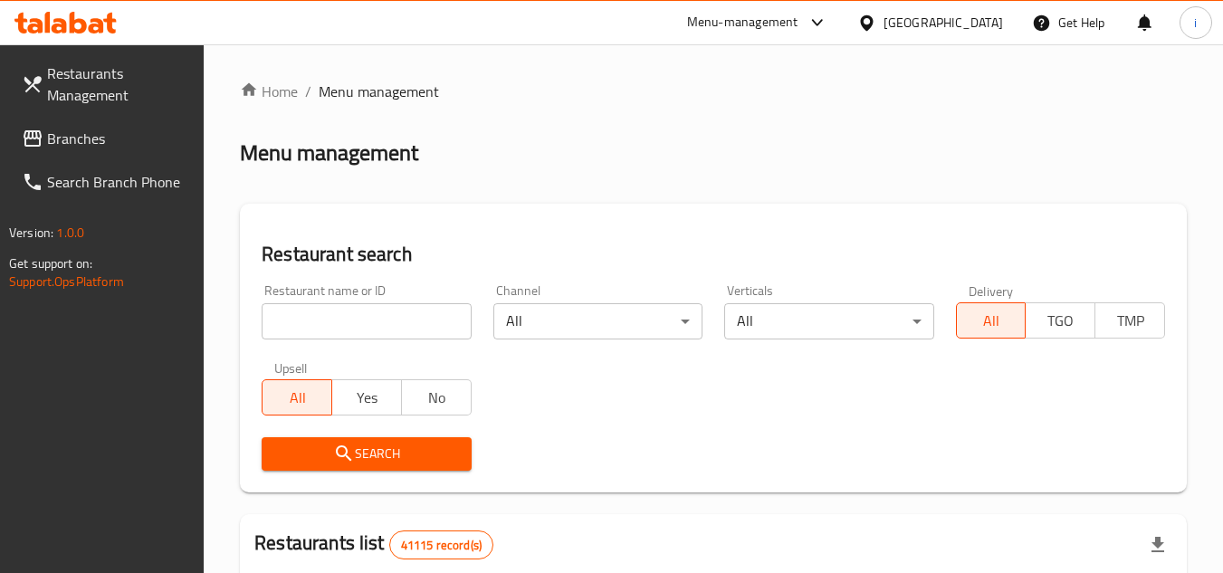
click at [355, 329] on input "search" at bounding box center [366, 321] width 209 height 36
paste input "25256"
type input "25256"
click button "Search" at bounding box center [366, 453] width 209 height 33
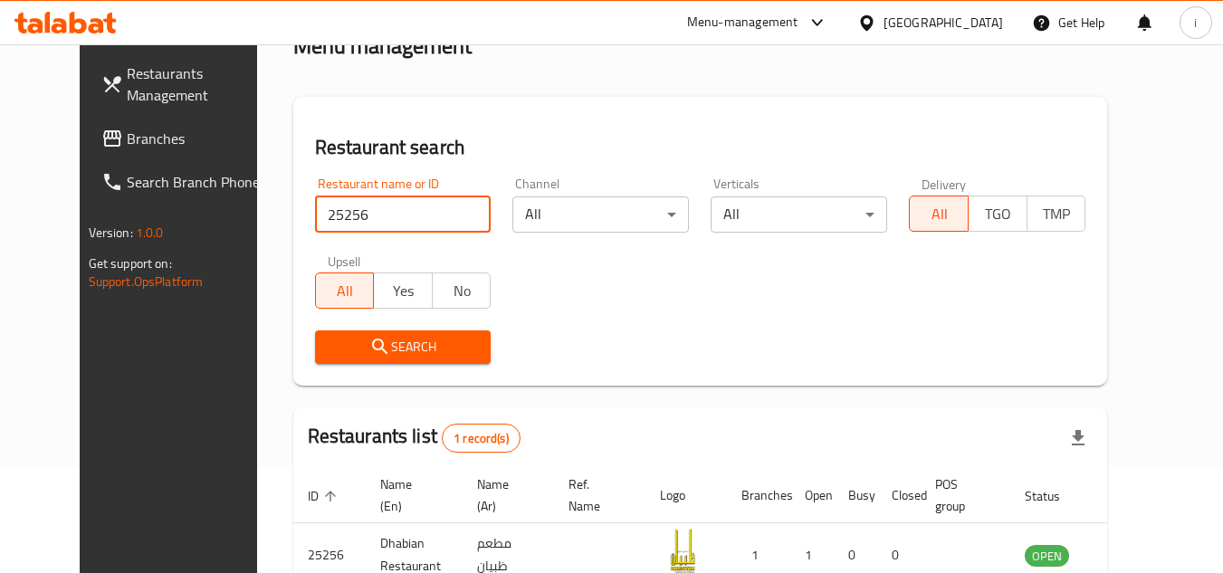
scroll to position [219, 0]
